Goal: Information Seeking & Learning: Check status

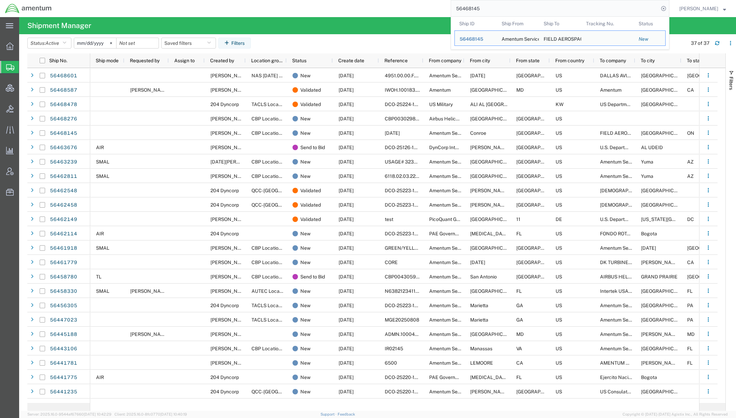
drag, startPoint x: 481, startPoint y: 7, endPoint x: 358, endPoint y: 2, distance: 123.2
click at [358, 2] on div "56468145 Ship ID Ship From Ship To Tracking Nu. Status Ship ID 56468145 Ship Fr…" at bounding box center [363, 8] width 613 height 17
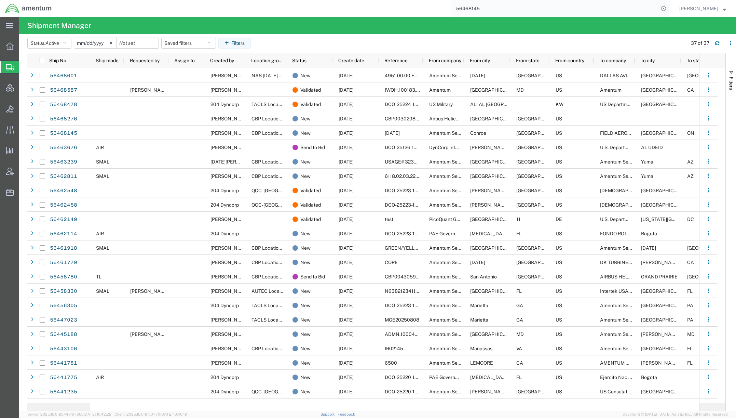
paste input "883408800940"
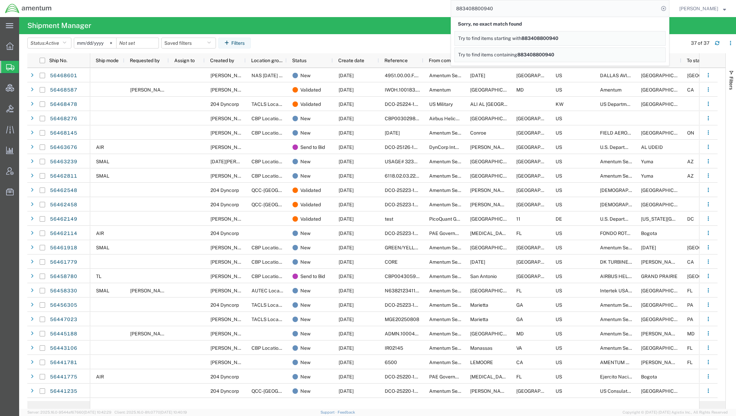
drag, startPoint x: 319, startPoint y: -18, endPoint x: 223, endPoint y: -27, distance: 96.9
click at [223, 0] on html "main_menu Created with Sketch. Collapse Menu Overview Shipments Shipment Manage…" at bounding box center [368, 208] width 736 height 416
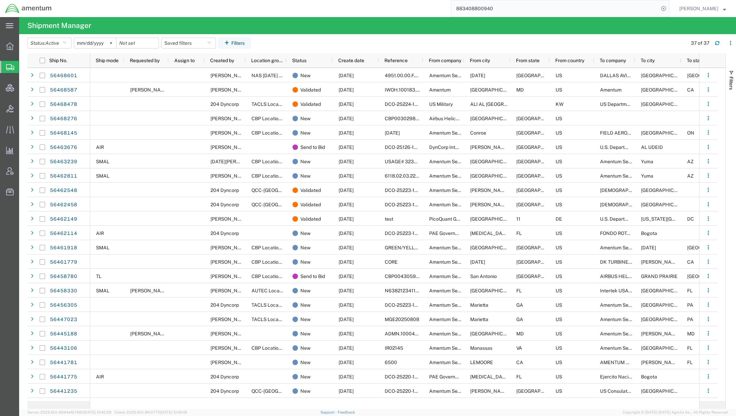
paste input "391386613139"
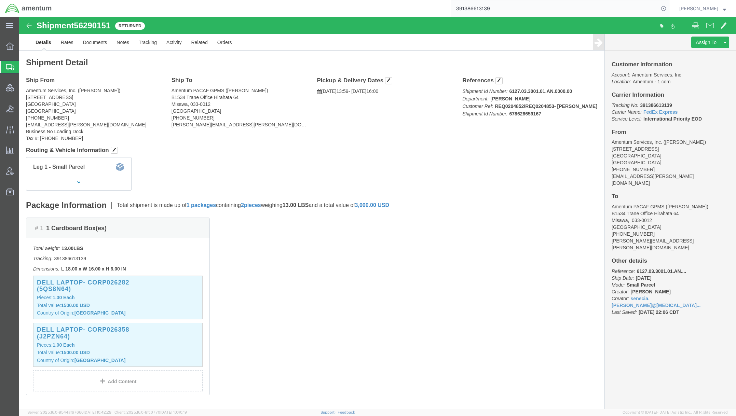
click p "Shipment Id Number: 6127.03.3001.01.AN.0000.00 Department: [PERSON_NAME] Custom…"
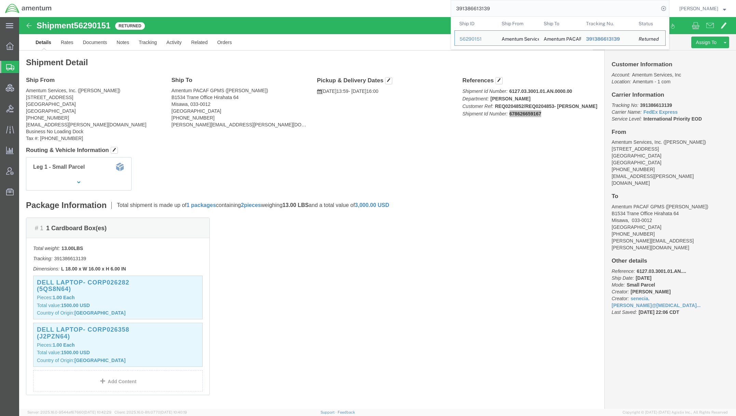
drag, startPoint x: 496, startPoint y: 9, endPoint x: 399, endPoint y: 5, distance: 97.2
click at [399, 5] on div "391386613139 Ship ID Ship From Ship To Tracking Nu. Status Ship ID 56290151 Shi…" at bounding box center [363, 8] width 613 height 17
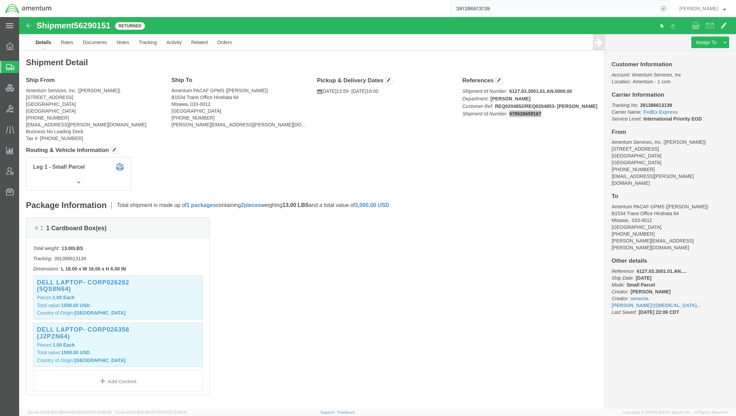
paste input "678626659167"
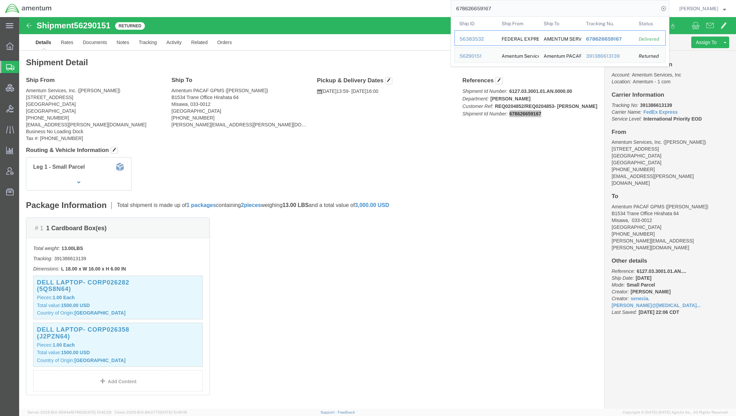
click at [473, 36] on div "56383532" at bounding box center [476, 39] width 32 height 7
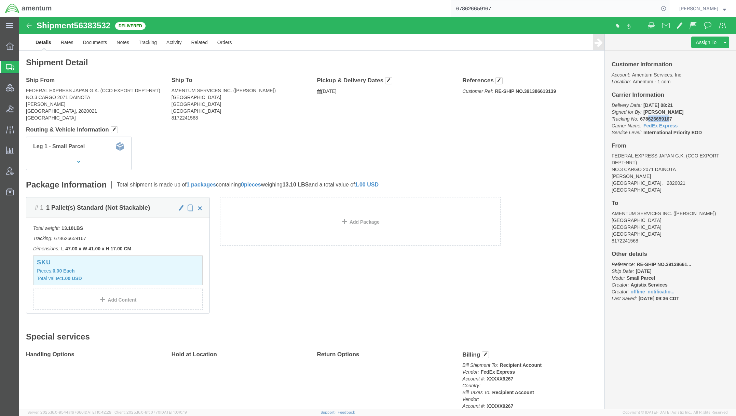
drag, startPoint x: 647, startPoint y: 100, endPoint x: 626, endPoint y: 102, distance: 20.6
click b "678626659167"
drag, startPoint x: 651, startPoint y: 102, endPoint x: 617, endPoint y: 103, distance: 33.5
click p "Delivery Date: [DATE] 08:21 Signed for By: [PERSON_NAME] Tracking No: 678626659…"
copy b "678626659167"
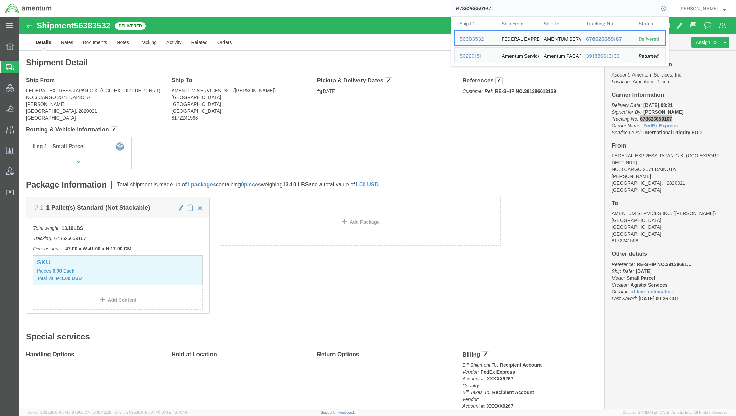
drag, startPoint x: 493, startPoint y: 8, endPoint x: 411, endPoint y: 6, distance: 82.8
click at [411, 6] on div "678626659167 Ship ID Ship From Ship To Tracking Nu. Status Ship ID 56383532 Shi…" at bounding box center [363, 8] width 613 height 17
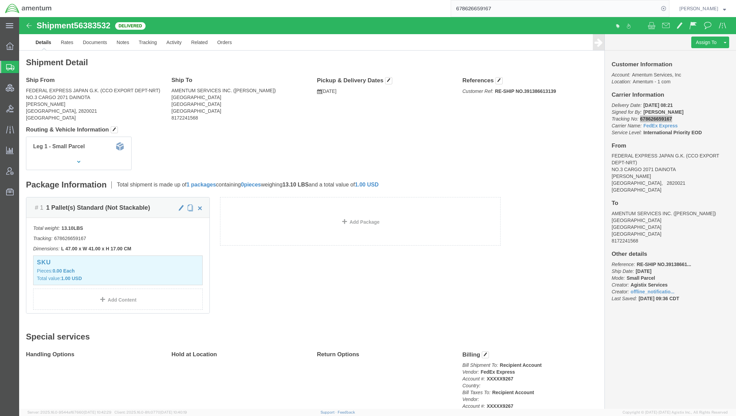
paste input "CBP0042466"
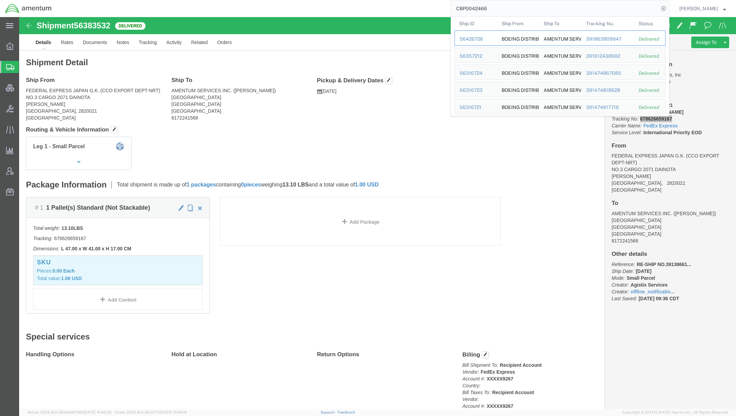
click at [478, 40] on div "56426726" at bounding box center [476, 39] width 32 height 7
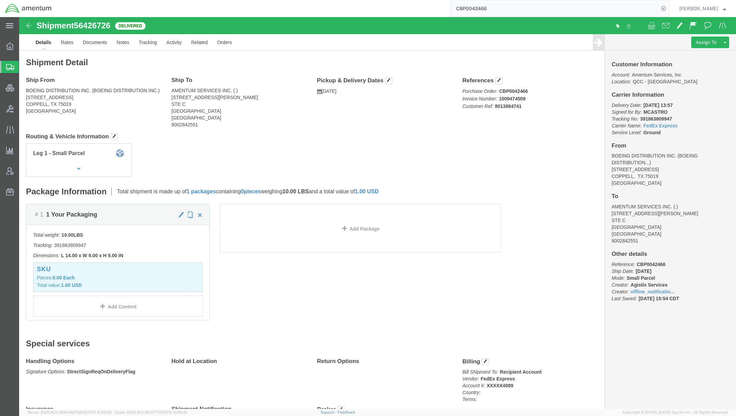
click at [506, 9] on input "CBP0042466" at bounding box center [555, 8] width 208 height 16
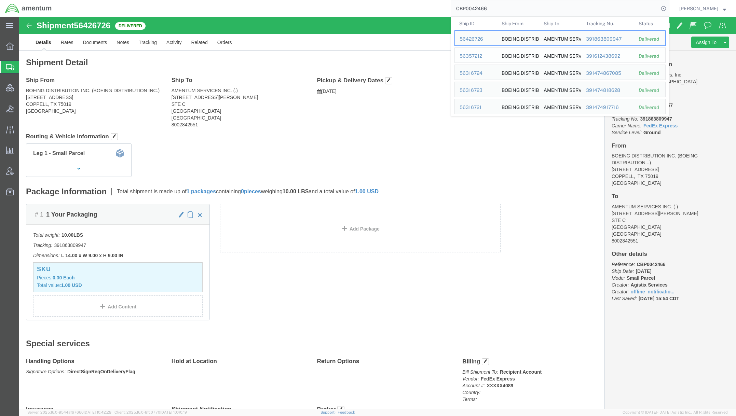
click at [475, 57] on div "56357212" at bounding box center [476, 56] width 32 height 7
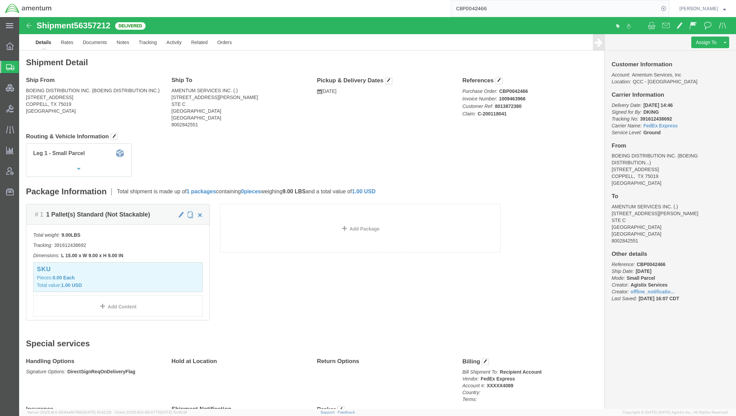
click b "C-200118041"
drag, startPoint x: 491, startPoint y: 98, endPoint x: 484, endPoint y: 98, distance: 6.5
click p "Purchase Order: CBP0042466 Invoice Number: 1009463966 Customer Ref: 8013872380 …"
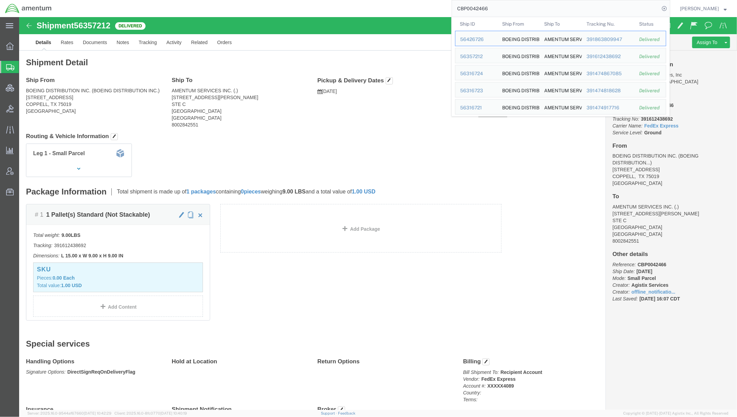
drag, startPoint x: 499, startPoint y: 11, endPoint x: 352, endPoint y: 0, distance: 147.4
click at [352, 0] on div "CBP0042466 Ship ID Ship From Ship To Tracking Nu. Status Ship ID 56426726 Ship …" at bounding box center [364, 8] width 614 height 17
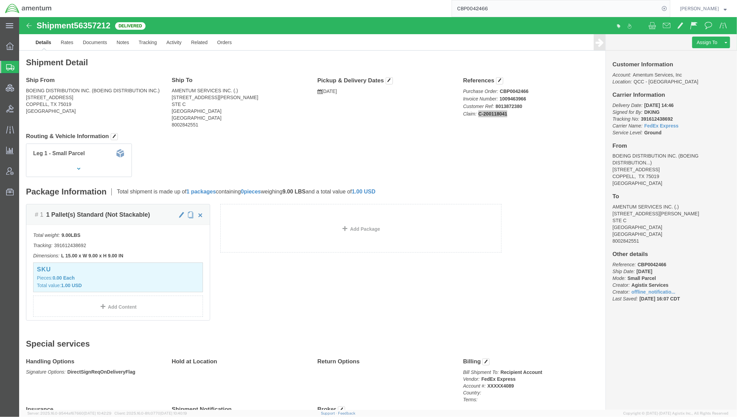
paste input "55298255"
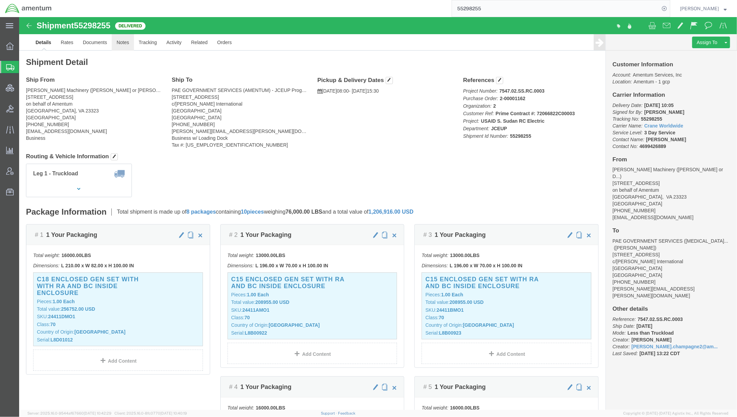
click link "Notes"
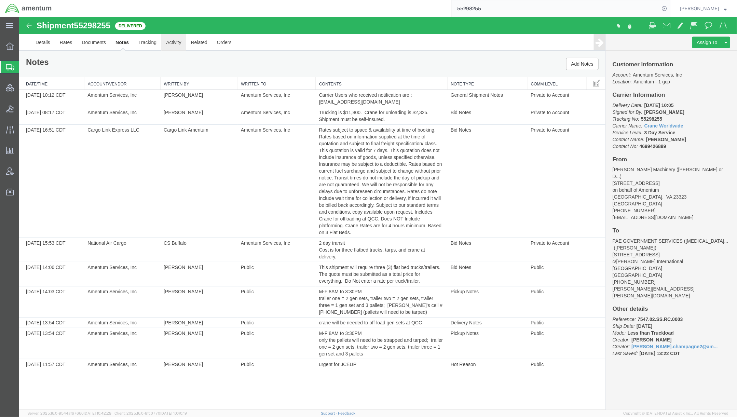
click at [175, 46] on link "Activity" at bounding box center [173, 42] width 25 height 16
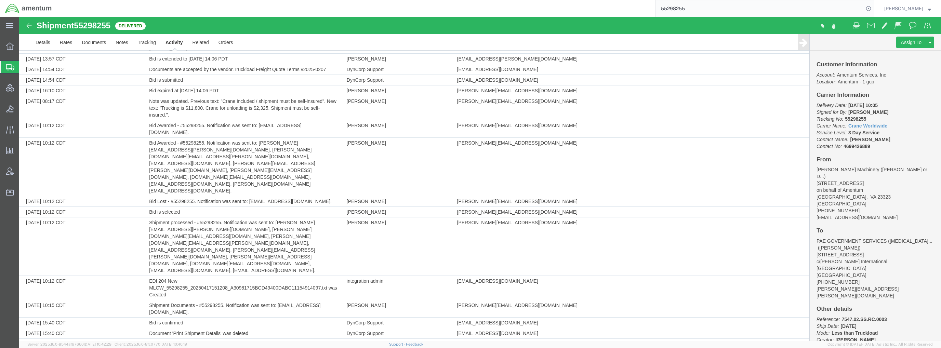
scroll to position [1480, 0]
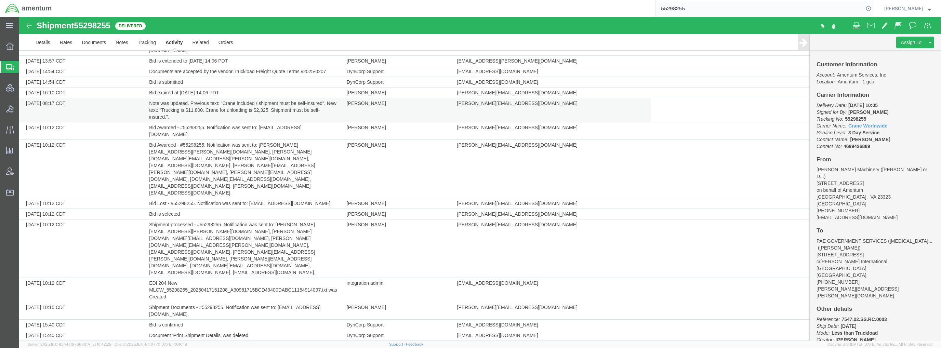
click at [161, 98] on td "Note was updated. Previous text: "Crane included / shipment must be self-insure…" at bounding box center [245, 110] width 198 height 24
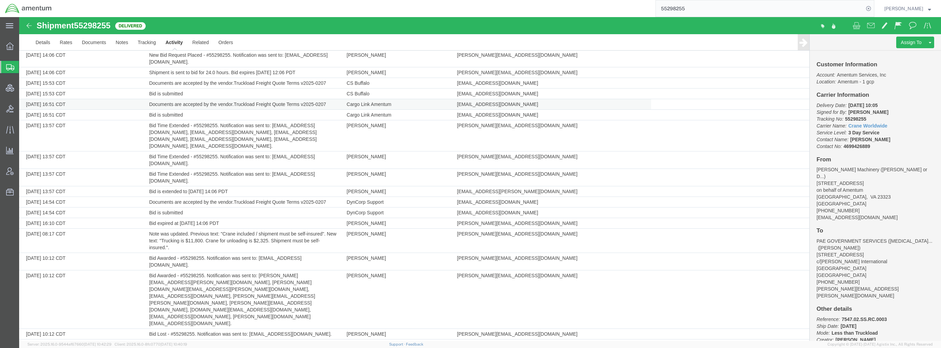
scroll to position [1344, 0]
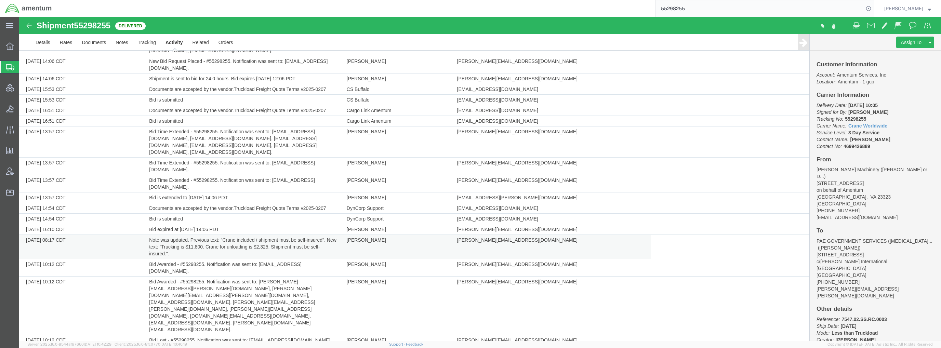
drag, startPoint x: 188, startPoint y: 229, endPoint x: 148, endPoint y: 215, distance: 42.6
click at [148, 235] on td "Note was updated. Previous text: "Crane included / shipment must be self-insure…" at bounding box center [245, 247] width 198 height 24
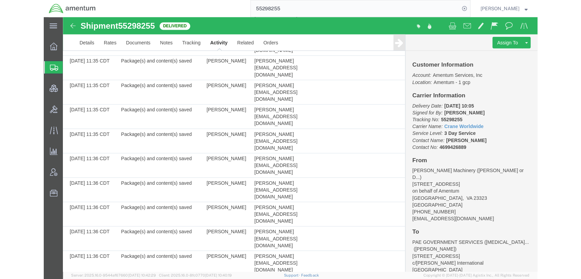
scroll to position [1419, 0]
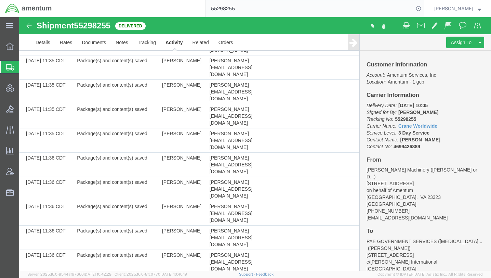
click at [24, 67] on span "Shipments" at bounding box center [21, 67] width 5 height 14
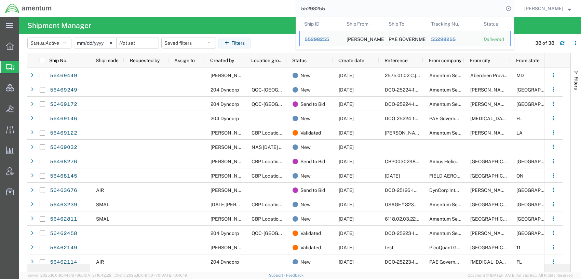
drag, startPoint x: 341, startPoint y: 11, endPoint x: 168, endPoint y: 0, distance: 173.3
click at [168, 0] on div "55298255 Ship ID Ship From Ship To Tracking Nu. Status Ship ID 55298255 Ship Fr…" at bounding box center [286, 8] width 458 height 17
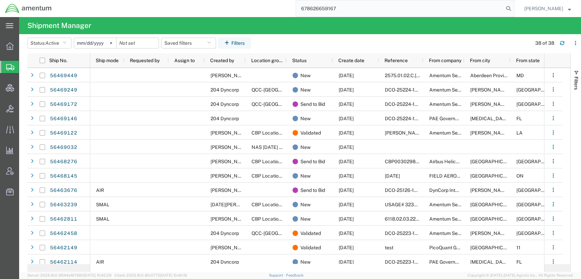
type input "678626659167"
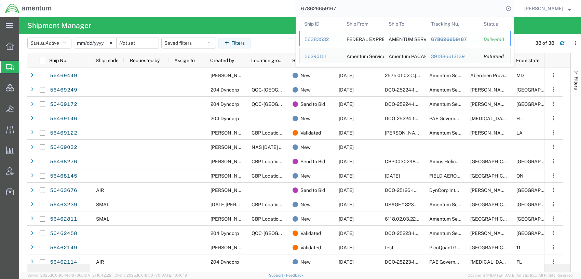
click at [315, 39] on div "56383532" at bounding box center [321, 39] width 32 height 7
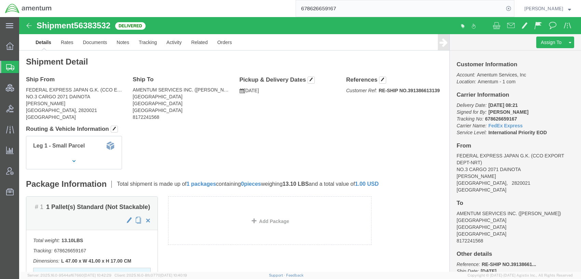
drag, startPoint x: 37, startPoint y: 66, endPoint x: 8, endPoint y: 65, distance: 29.4
click at [24, 66] on span "Shipments" at bounding box center [21, 67] width 5 height 14
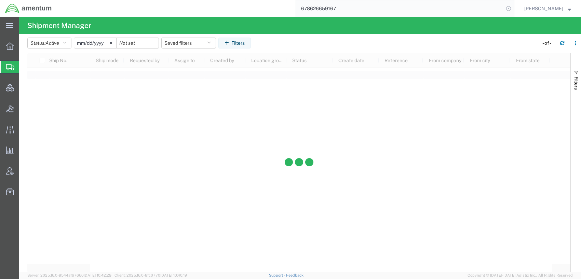
click at [510, 8] on icon at bounding box center [509, 9] width 10 height 10
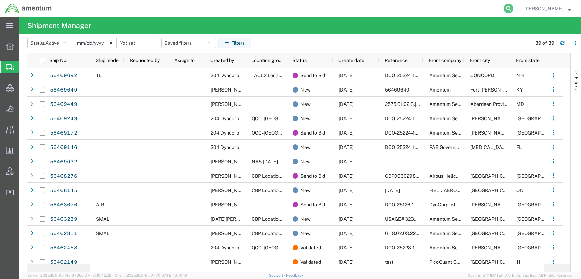
click at [508, 10] on icon at bounding box center [509, 9] width 10 height 10
paste input "56468145"
type input "56468145"
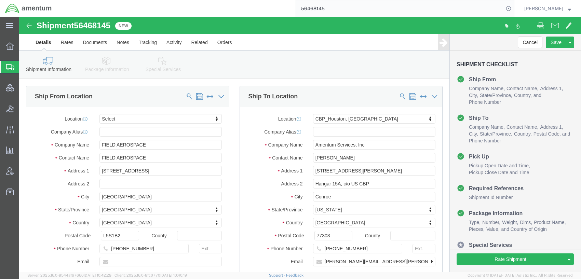
select select
select select "49929"
click link "Special Services"
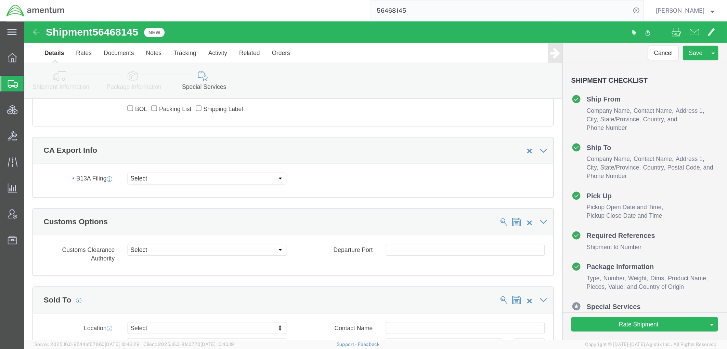
scroll to position [547, 0]
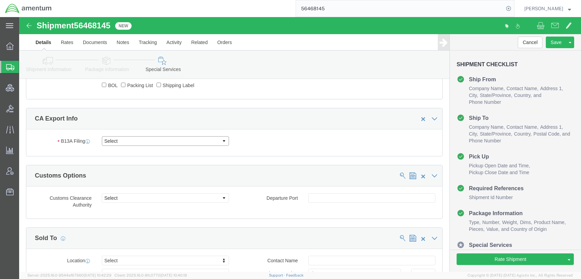
click select "Select Filed Electronically Manually Attached Not Required Summary Reporting"
click div "B13A Filing Select Filed Electronically Manually Attached Not Required Summary …"
click at [15, 68] on div at bounding box center [9, 67] width 19 height 12
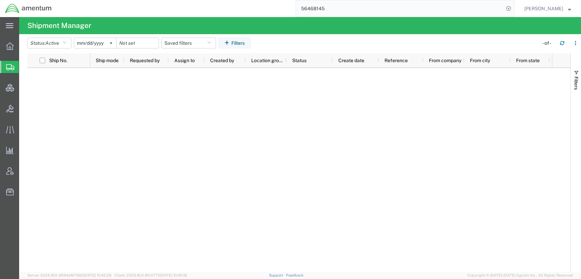
click at [24, 67] on span "Shipments" at bounding box center [21, 67] width 5 height 14
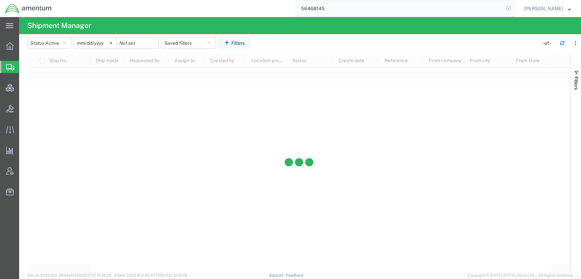
click at [508, 10] on icon at bounding box center [509, 9] width 10 height 10
